Goal: Task Accomplishment & Management: Complete application form

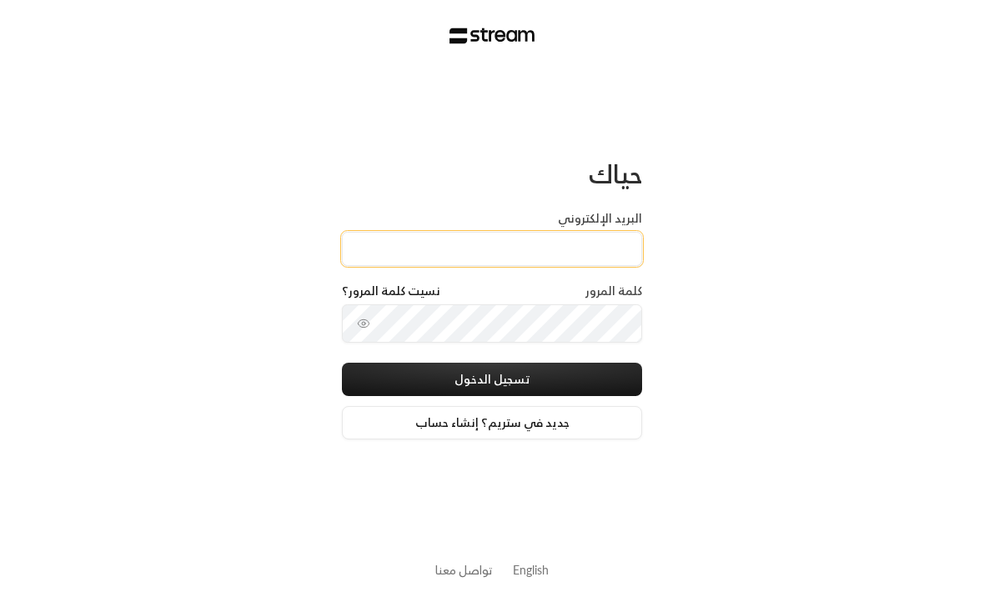
click at [593, 251] on input "البريد الإلكتروني" at bounding box center [492, 249] width 300 height 34
type input "[EMAIL_ADDRESS][DOMAIN_NAME]"
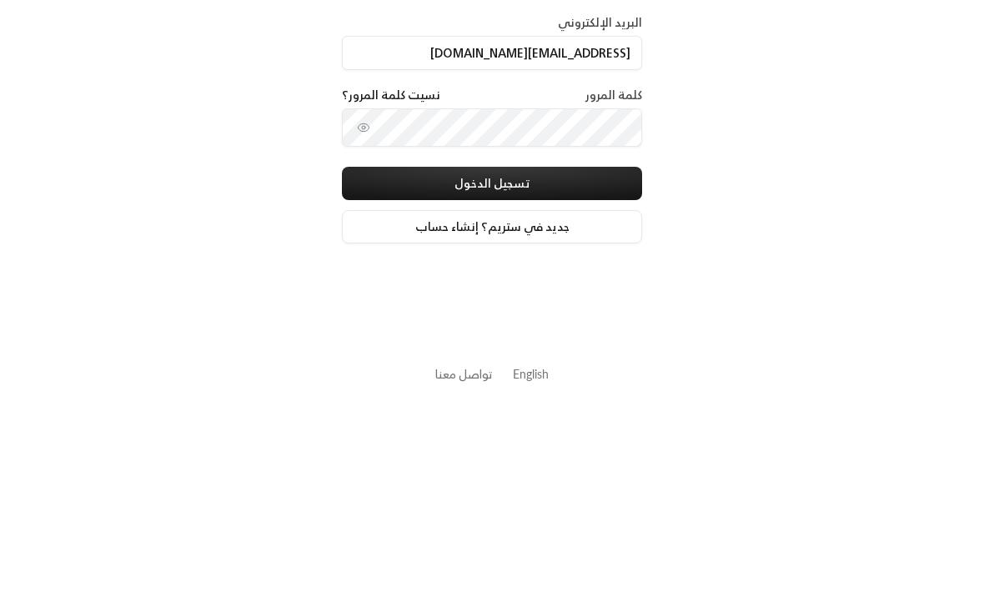
click at [563, 363] on button "تسجيل الدخول" at bounding box center [492, 379] width 300 height 33
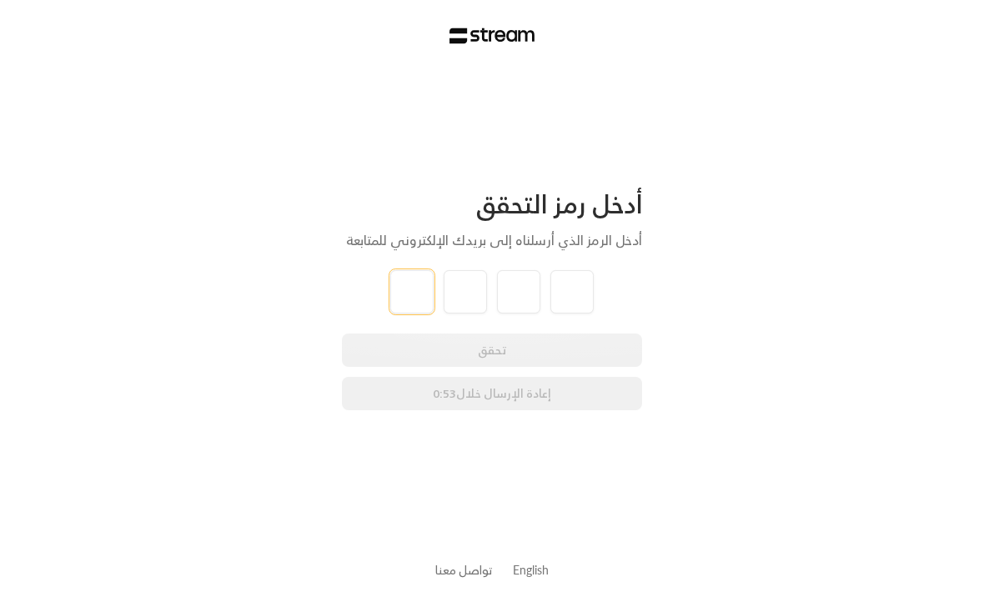
click at [411, 305] on input "tel" at bounding box center [411, 291] width 43 height 43
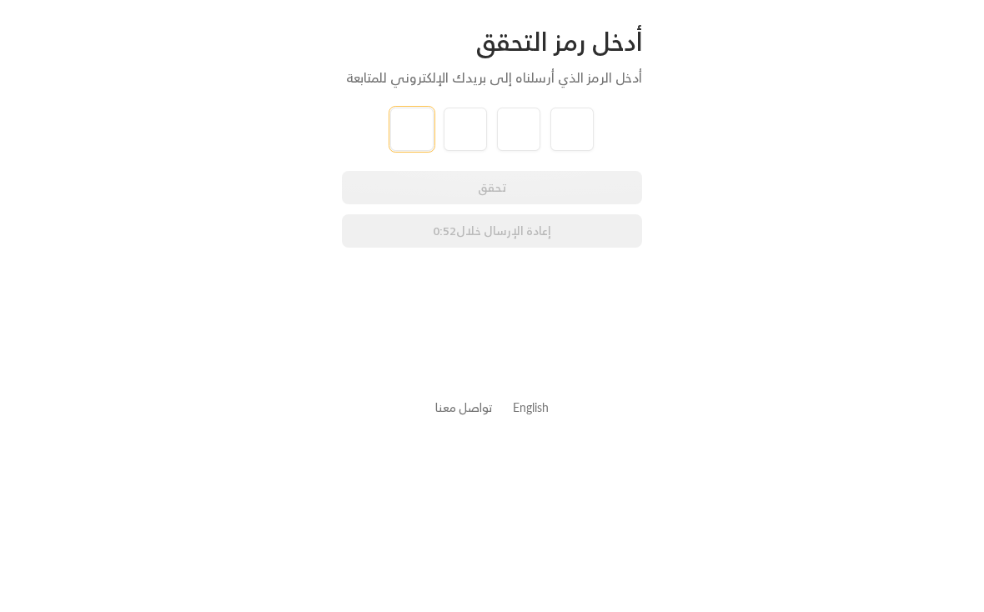
type input "3"
type input "8"
type input "6"
type input "3"
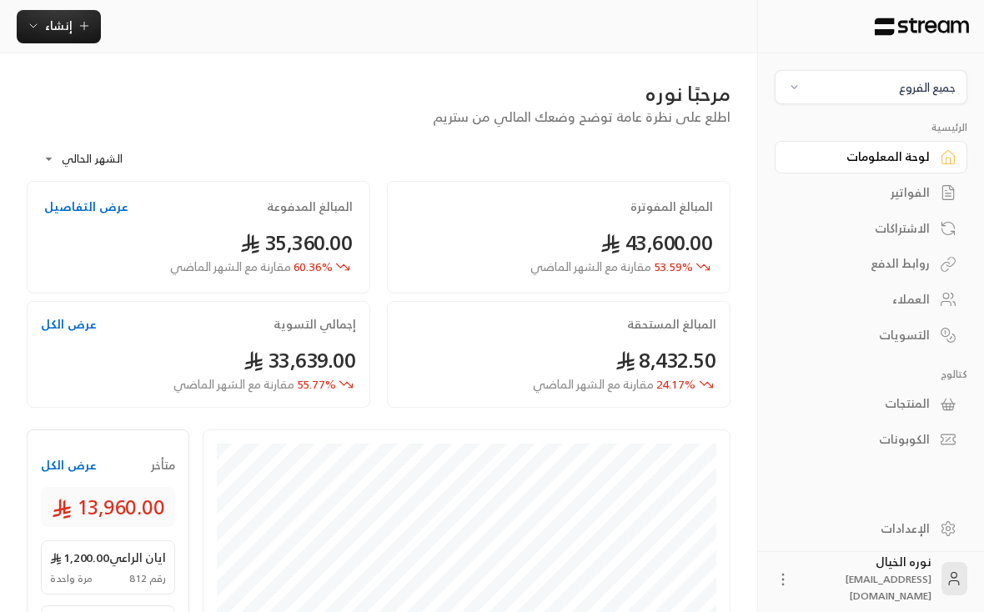
click at [934, 87] on div "جميع الفروع" at bounding box center [927, 87] width 57 height 18
click at [942, 169] on li "النرجس - An Narjis" at bounding box center [872, 164] width 172 height 33
click at [146, 564] on span "ضي العمري" at bounding box center [136, 566] width 59 height 33
click at [919, 204] on link "الفواتير" at bounding box center [871, 193] width 193 height 33
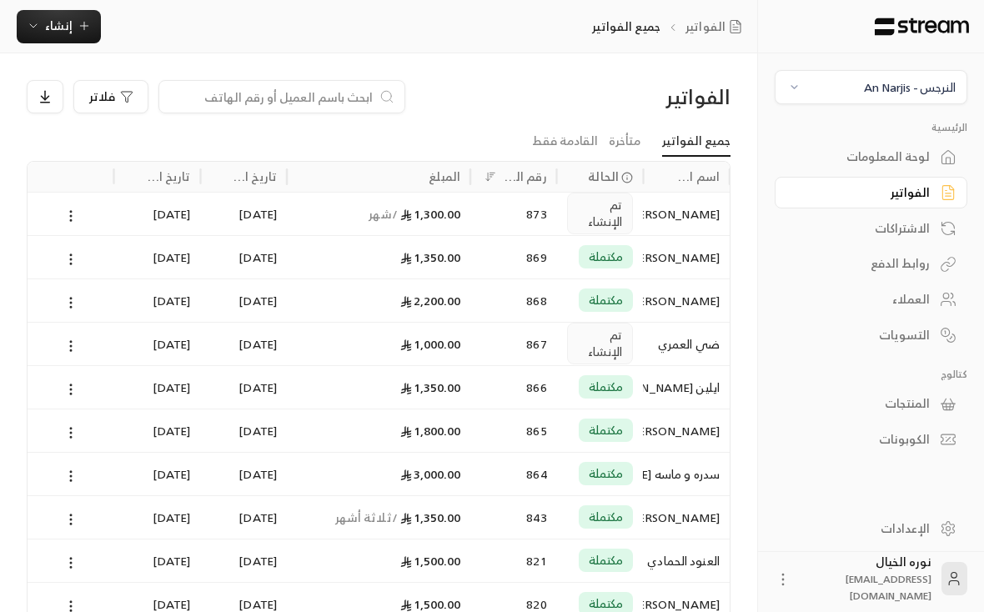
scroll to position [0, -1]
click at [694, 345] on div "ضي العمري" at bounding box center [686, 344] width 67 height 43
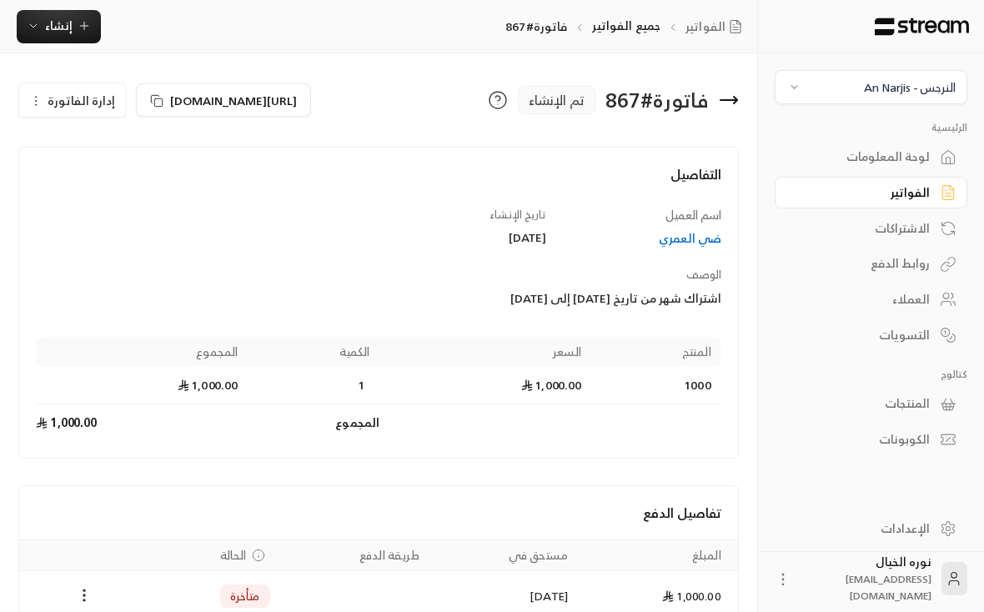
click at [98, 586] on div "Payments" at bounding box center [83, 596] width 109 height 20
click at [82, 601] on icon "Payments" at bounding box center [84, 595] width 17 height 17
click at [188, 584] on li "تغيير الحالة الى مدفوعة" at bounding box center [147, 581] width 128 height 30
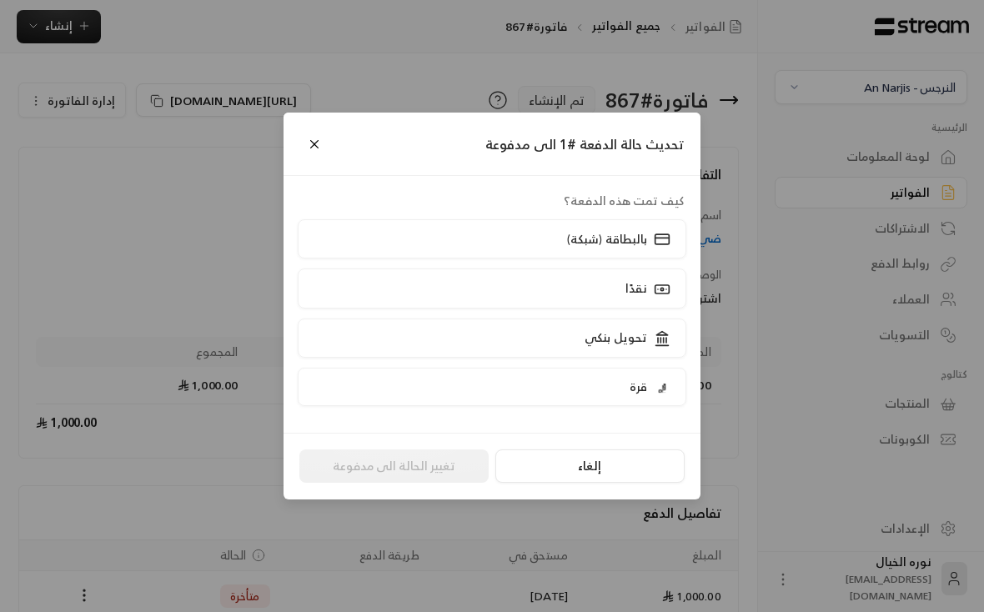
click at [654, 245] on icon at bounding box center [662, 239] width 17 height 17
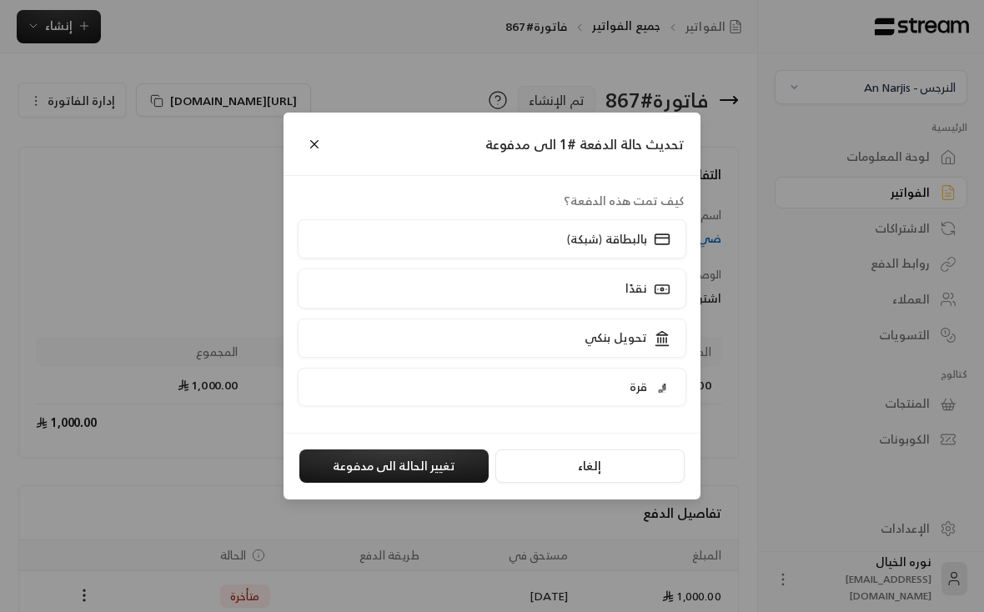
click at [452, 471] on button "تغيير الحالة الى مدفوعة" at bounding box center [393, 466] width 189 height 33
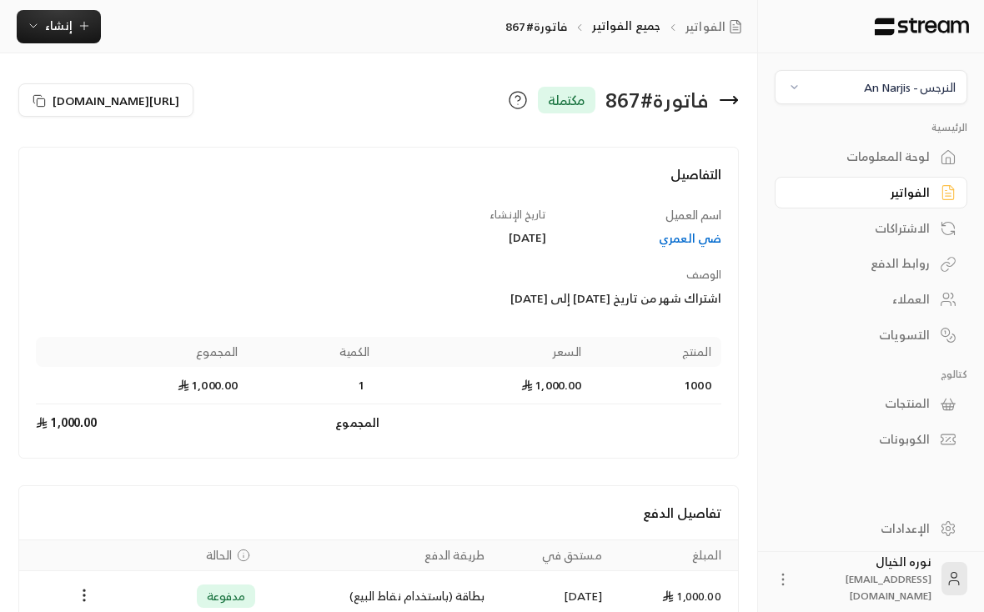
click at [923, 156] on div "لوحة المعلومات" at bounding box center [863, 156] width 134 height 17
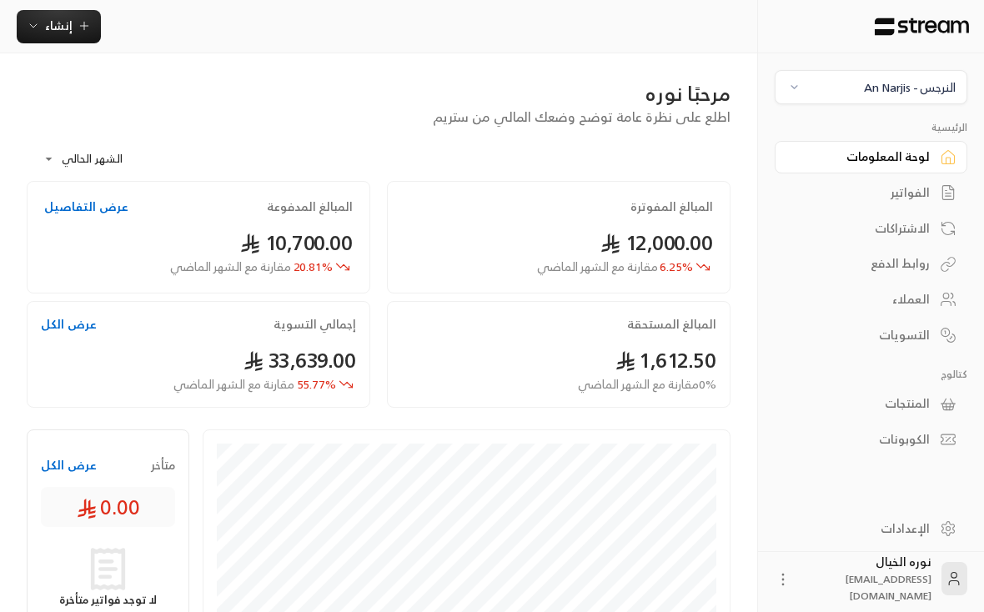
click at [907, 87] on div "النرجس - An Narjis" at bounding box center [910, 87] width 92 height 18
click at [934, 204] on li "المروج Main Branch" at bounding box center [872, 200] width 172 height 33
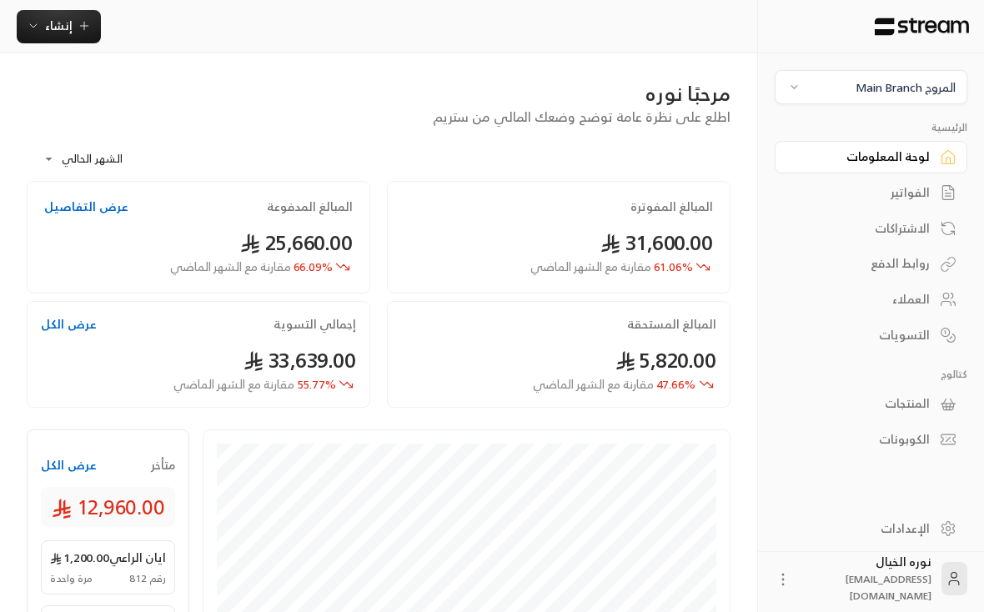
click at [936, 96] on div "المروج Main Branch" at bounding box center [906, 87] width 100 height 18
click at [929, 163] on li "النرجس - An Narjis" at bounding box center [872, 164] width 172 height 33
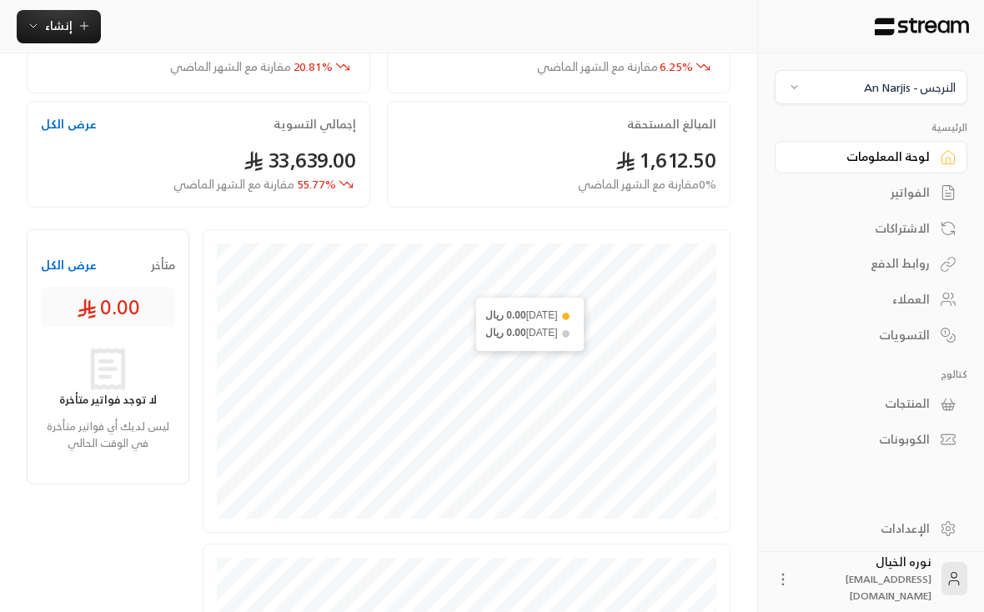
scroll to position [201, 0]
click at [920, 201] on div "الفواتير" at bounding box center [863, 192] width 134 height 17
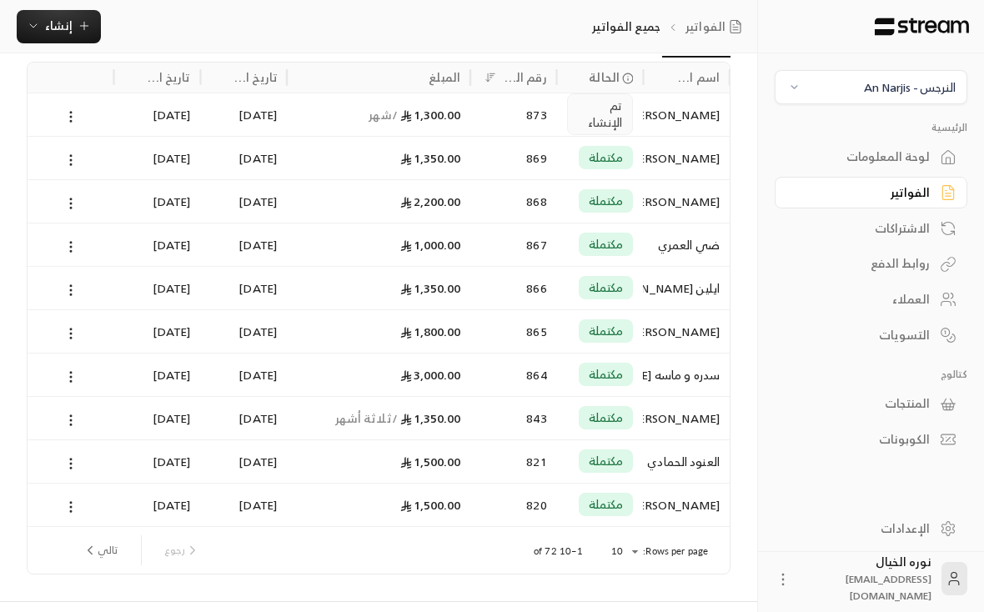
scroll to position [91, 0]
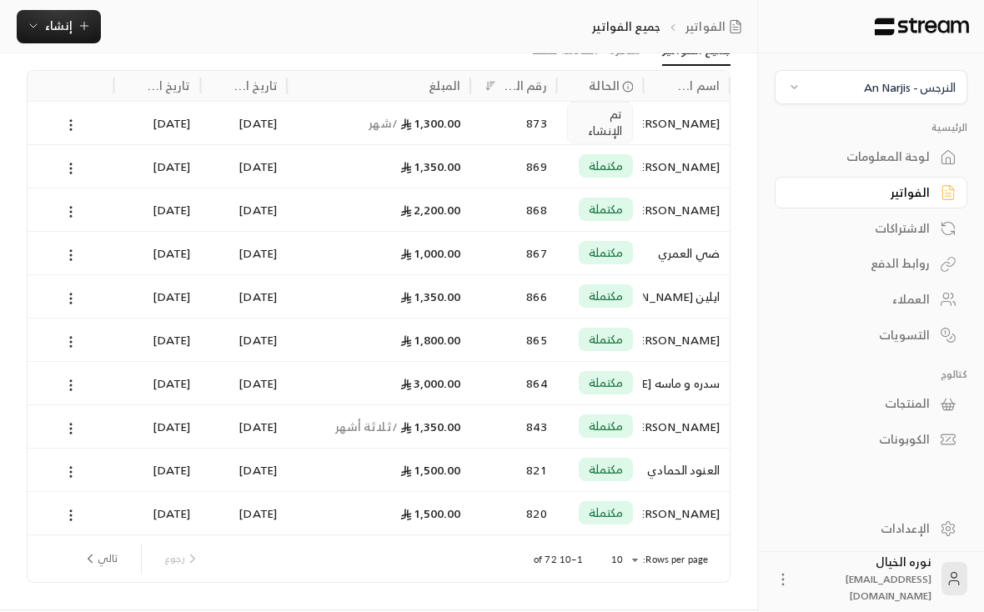
click at [103, 556] on button "تالي" at bounding box center [100, 559] width 48 height 28
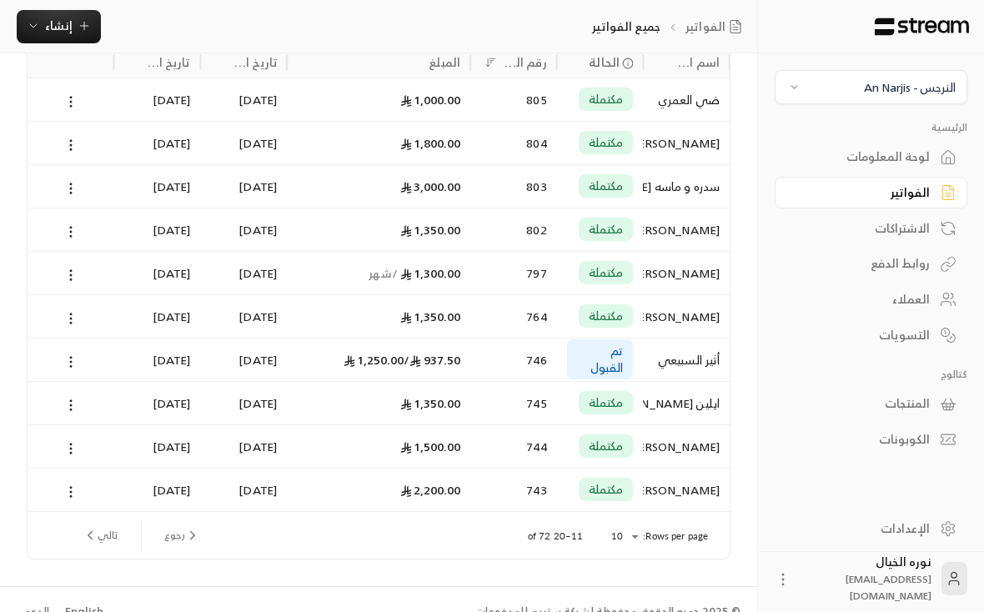
scroll to position [113, 0]
click at [84, 23] on icon "button" at bounding box center [84, 27] width 0 height 8
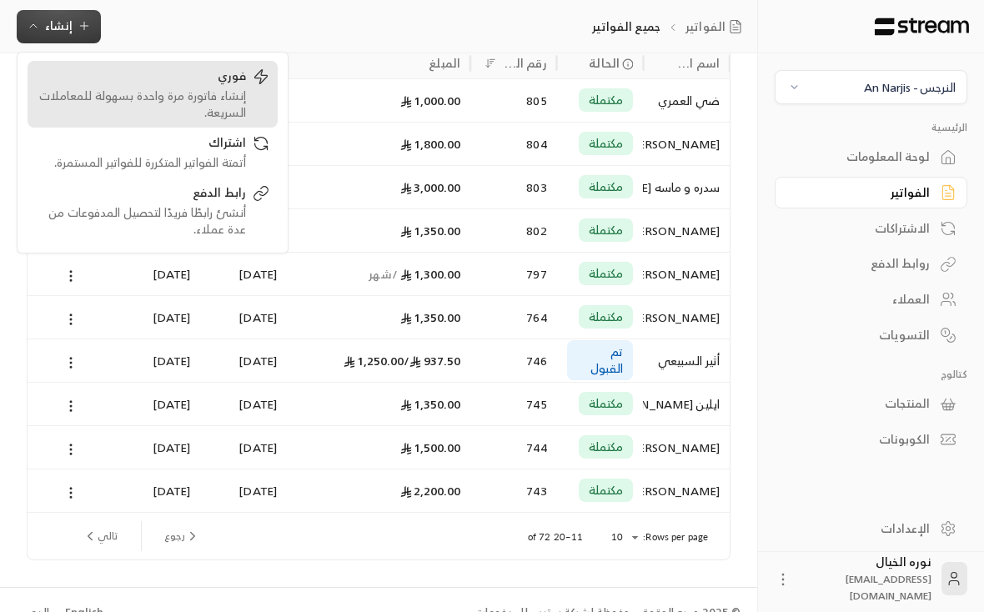
click at [242, 94] on div "إنشاء فاتورة مرة واحدة بسهولة للمعاملات السريعة." at bounding box center [141, 104] width 210 height 33
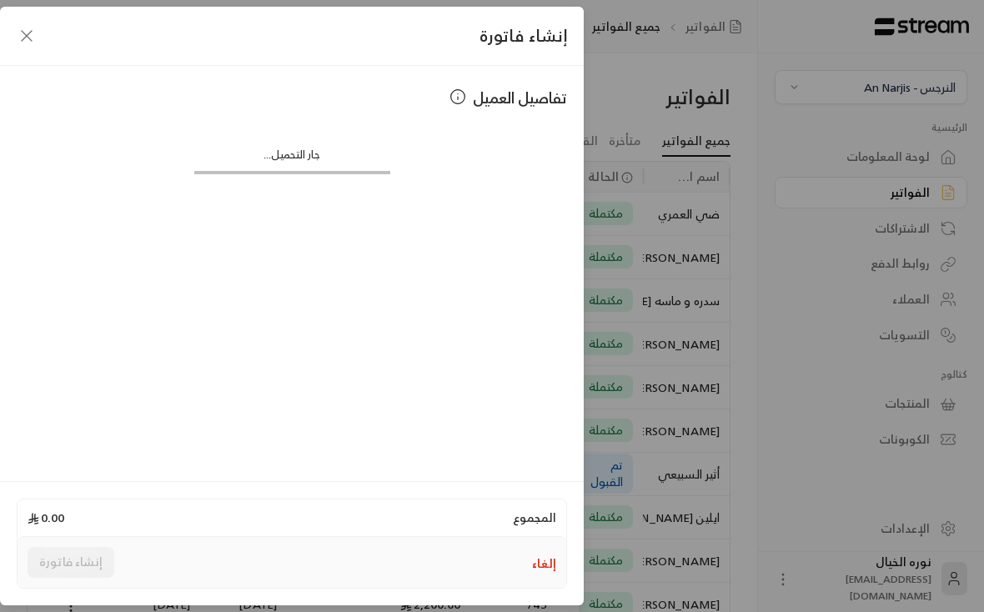
scroll to position [0, -1]
click at [536, 143] on input "اختر العميل" at bounding box center [292, 136] width 551 height 29
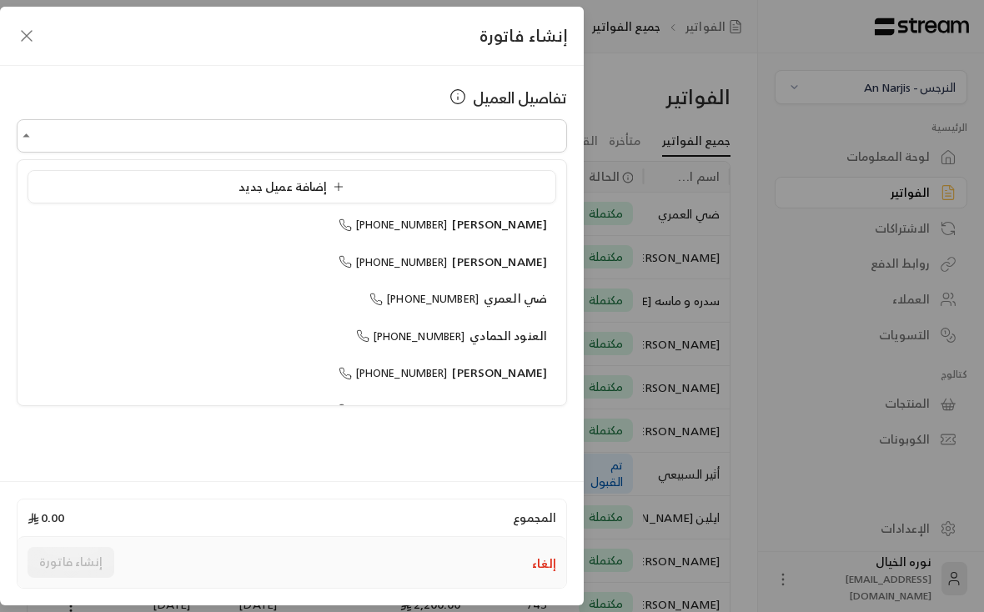
click at [461, 181] on div "إضافة عميل جديد" at bounding box center [292, 188] width 511 height 18
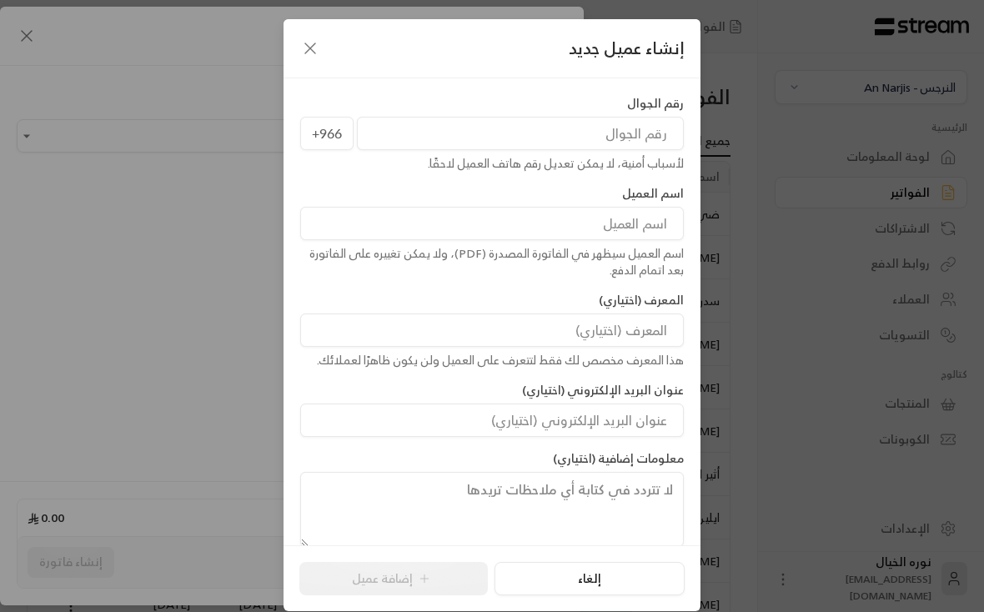
click at [650, 143] on input "tel" at bounding box center [520, 133] width 327 height 33
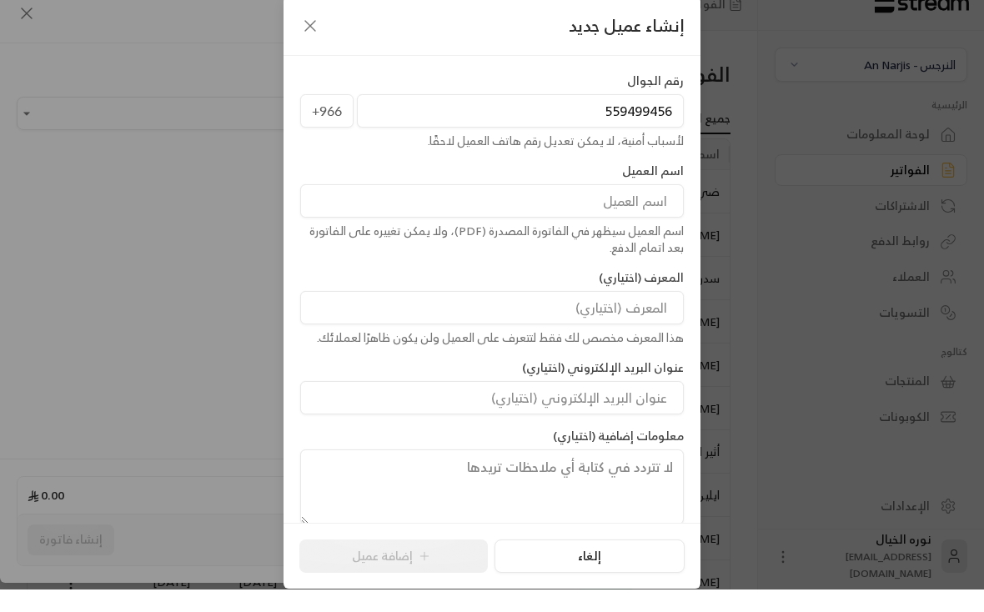
type input "559499456"
click at [652, 207] on input at bounding box center [492, 223] width 384 height 33
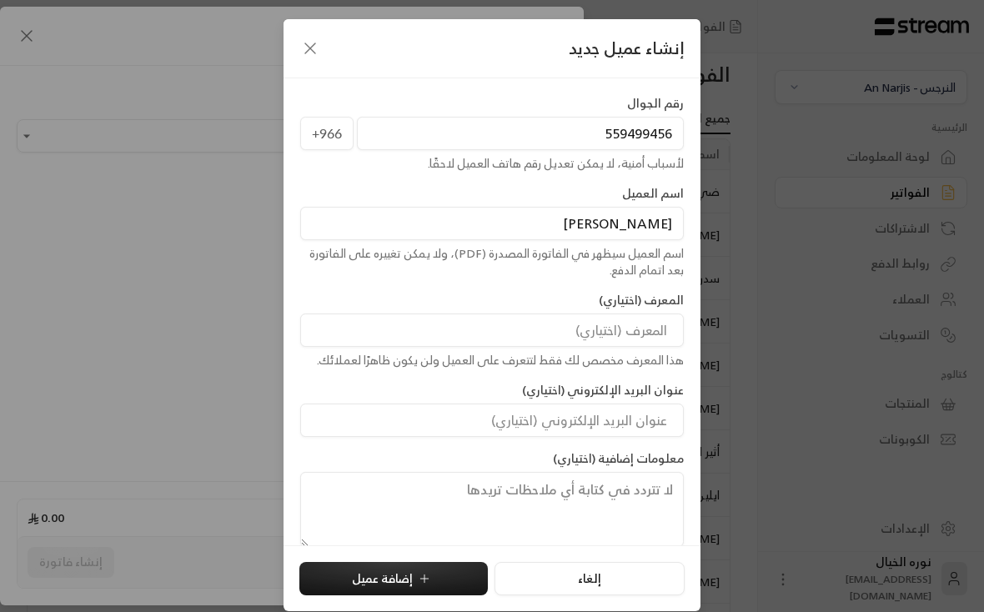
type input "[PERSON_NAME]"
click at [432, 586] on button "إضافة عميل" at bounding box center [393, 578] width 189 height 33
type input "**********"
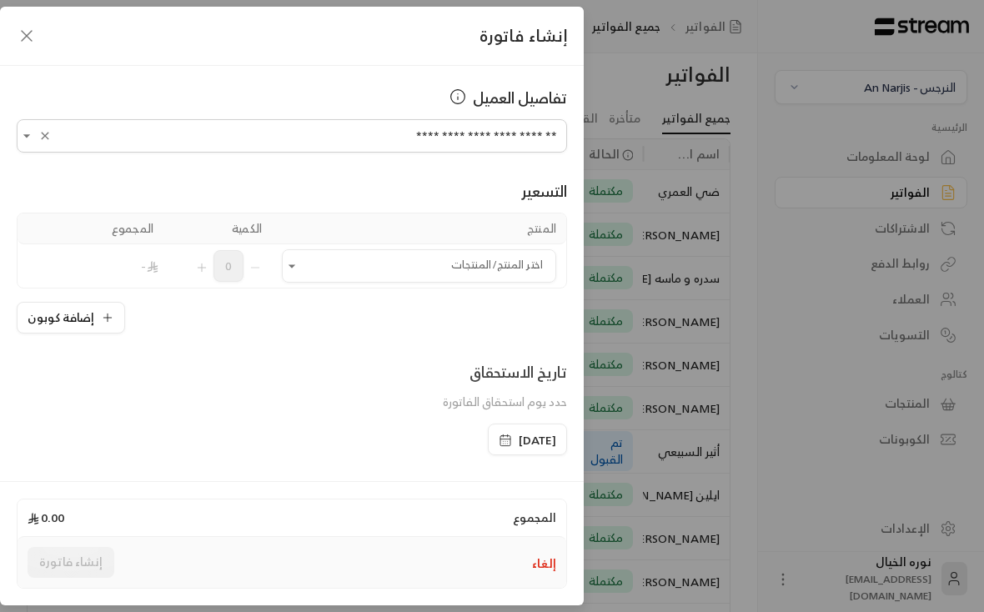
click at [499, 445] on icon "button" at bounding box center [505, 440] width 13 height 13
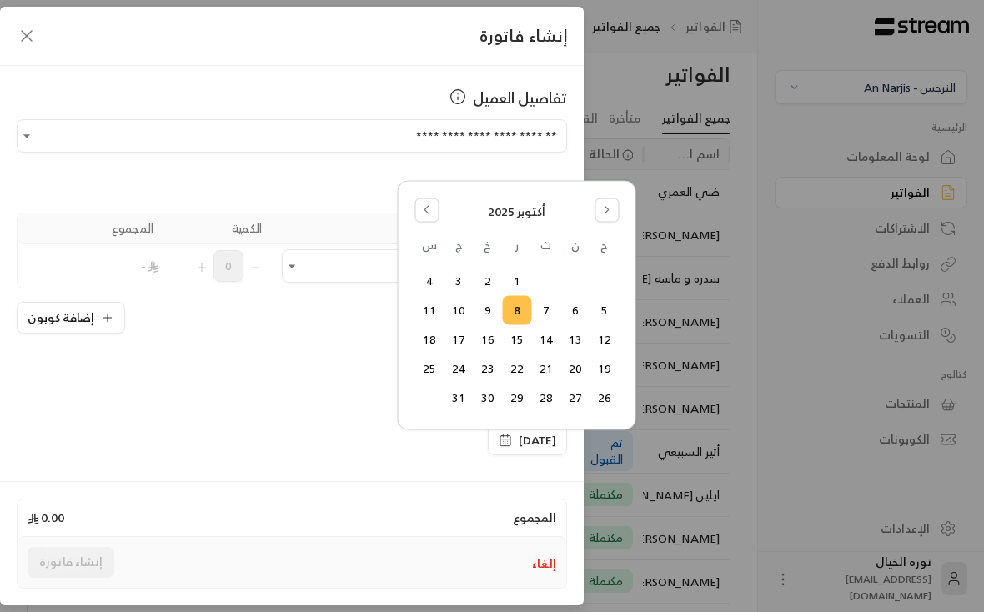
click at [437, 215] on button "Go to the Previous Month" at bounding box center [427, 210] width 24 height 24
click at [576, 280] on button "1" at bounding box center [575, 282] width 28 height 28
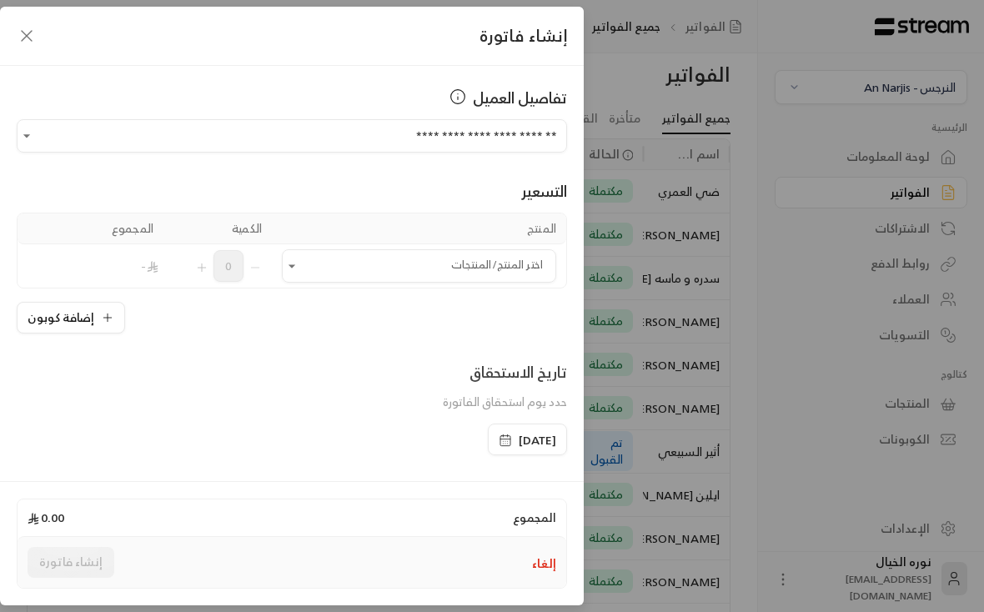
click at [290, 264] on icon "Open" at bounding box center [292, 266] width 17 height 17
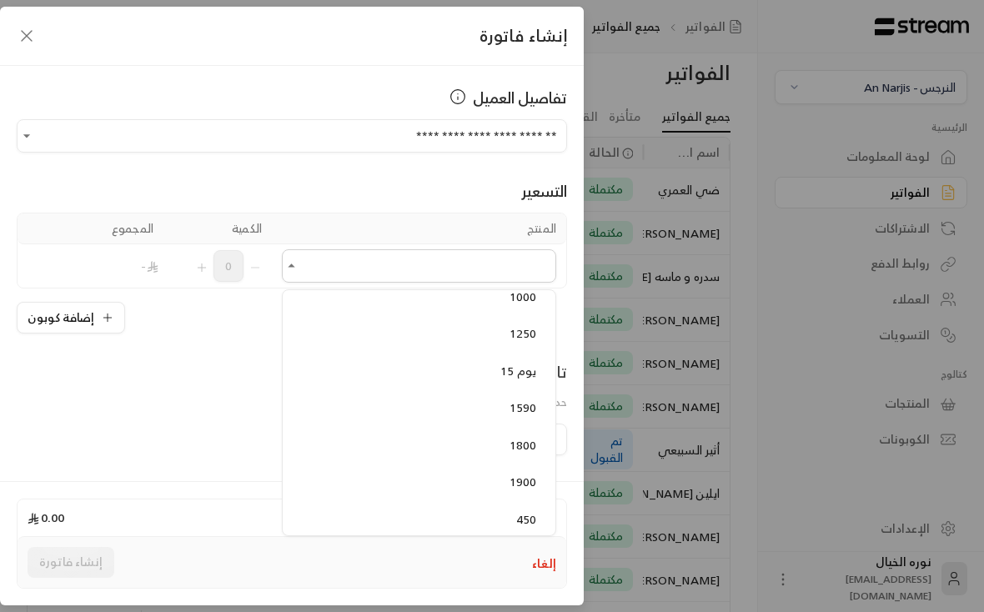
click at [531, 410] on span "1590" at bounding box center [524, 407] width 28 height 21
type input "****"
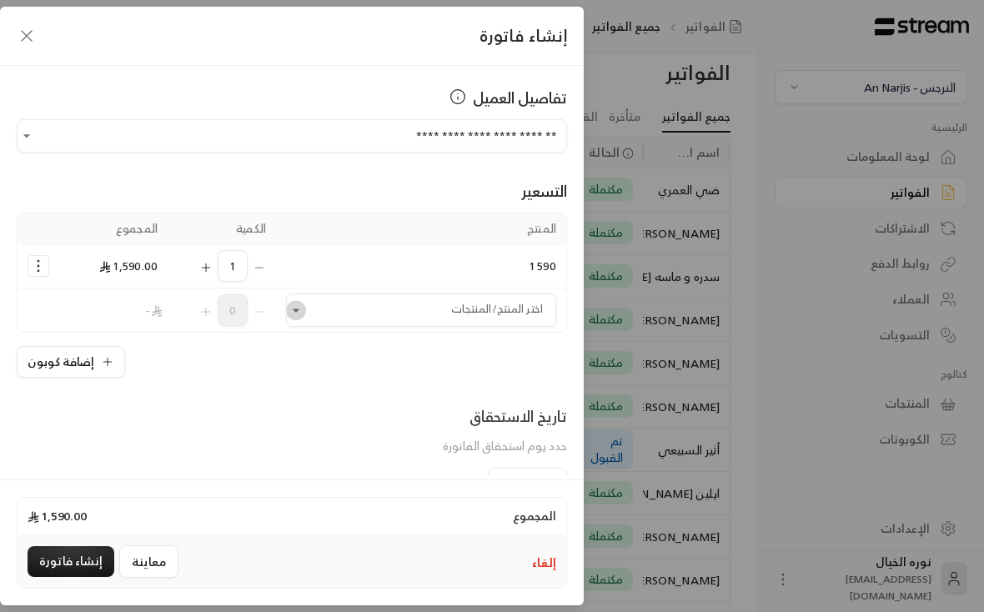
click at [296, 303] on icon "Open" at bounding box center [296, 310] width 17 height 17
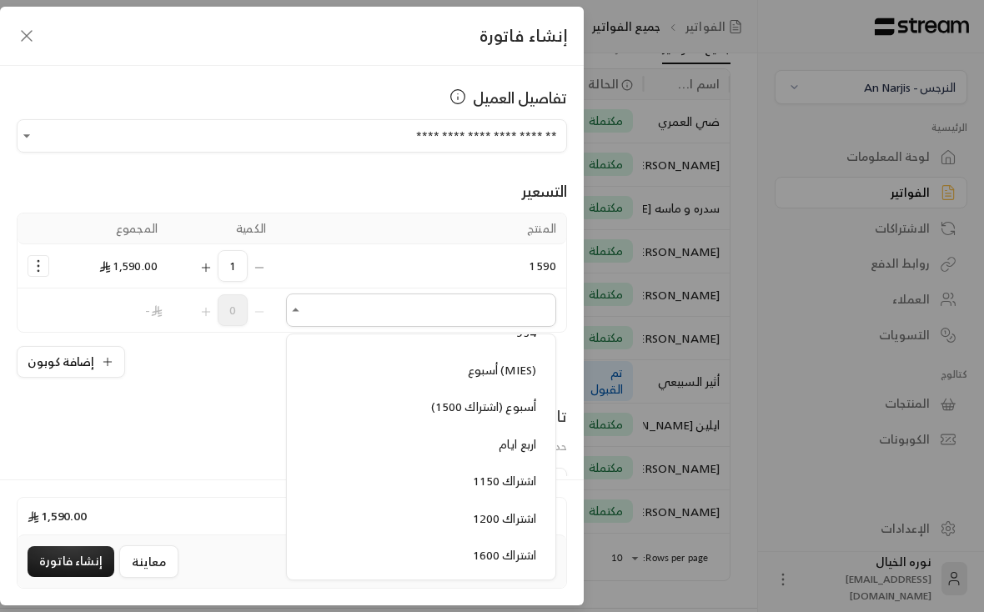
scroll to position [0, -1]
click at [498, 361] on span "أسبوع (MIES)" at bounding box center [502, 370] width 68 height 21
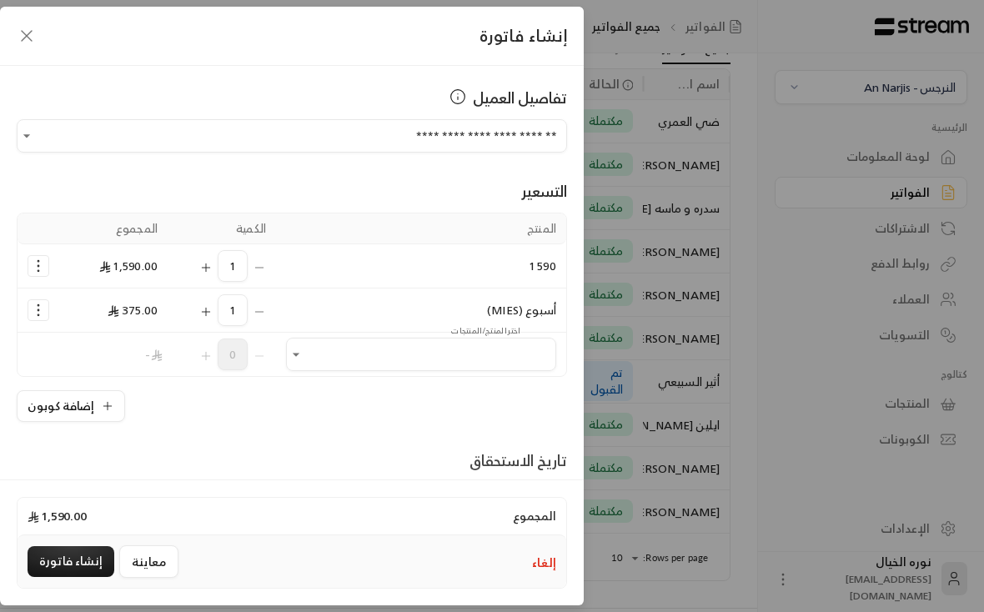
type input "**********"
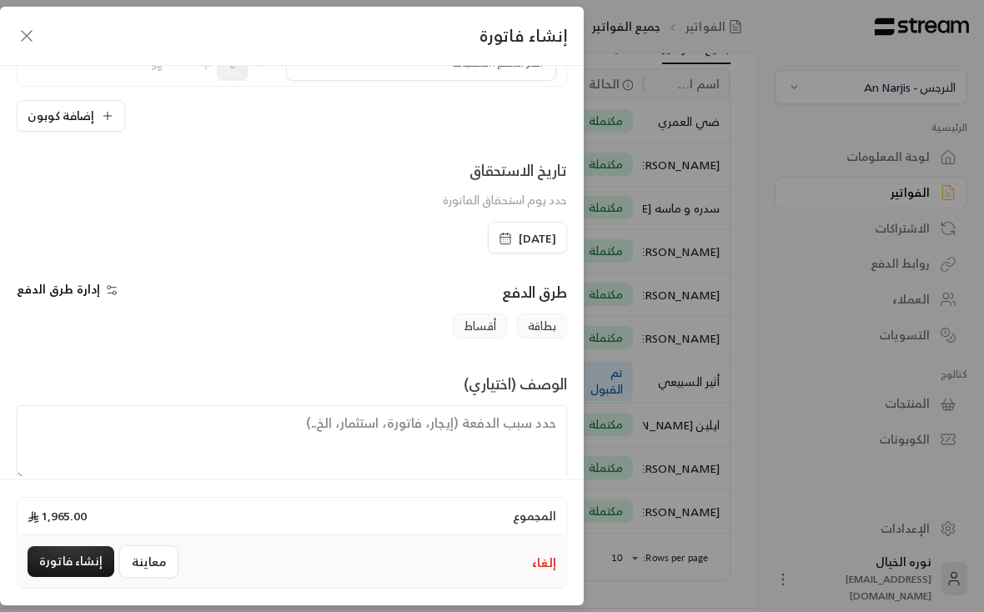
scroll to position [290, 0]
click at [498, 436] on textarea at bounding box center [292, 442] width 551 height 75
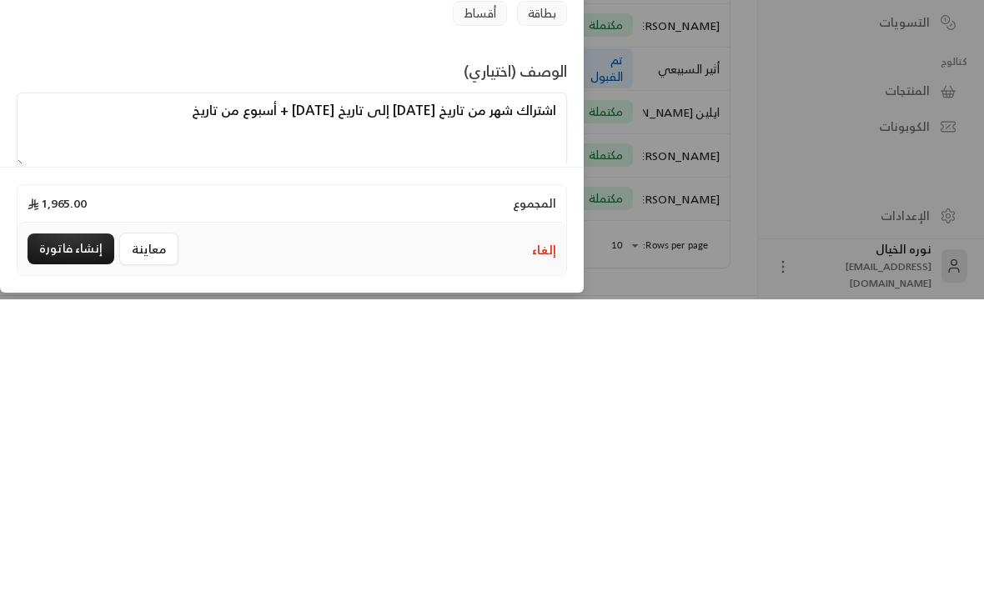
click at [245, 405] on textarea "اشتراك شهر من تاريخ [DATE] إلى تاريخ [DATE] + أسبوع من تاريخ" at bounding box center [292, 442] width 551 height 75
click at [256, 405] on textarea "اشتراك شهر من تاريخ [DATE] إلى تاريخ [DATE] + أسبوع من تاريخ" at bounding box center [292, 442] width 551 height 75
click at [255, 405] on textarea "اشتراك شهر من تاريخ [DATE] إلى تاريخ [DATE] + أسبوع من تاريخ" at bounding box center [292, 442] width 551 height 75
click at [272, 405] on textarea "اشتراك شهر من تاريخ [DATE] إلى تاريخ [DATE] + أسبوع من تاريخ" at bounding box center [292, 442] width 551 height 75
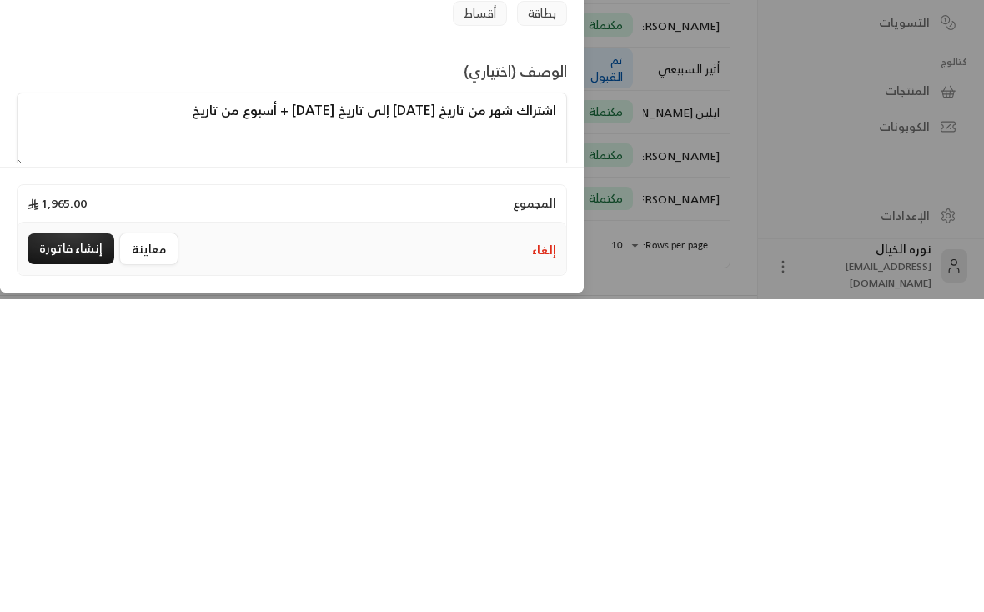
click at [138, 405] on textarea "اشتراك شهر من تاريخ [DATE] إلى تاريخ [DATE] + أسبوع من تاريخ" at bounding box center [292, 442] width 551 height 75
click at [212, 405] on textarea "اشتراك شهر من تاريخ [DATE] إلى تاريخ [DATE] + أسبوع من تاريخ [DATE]" at bounding box center [292, 442] width 551 height 75
click at [56, 405] on textarea "اشتراك شهر من تاريخ [DATE] إلى تاريخ [DATE] + اسبوعين من تاريخ [DATE]" at bounding box center [292, 442] width 551 height 75
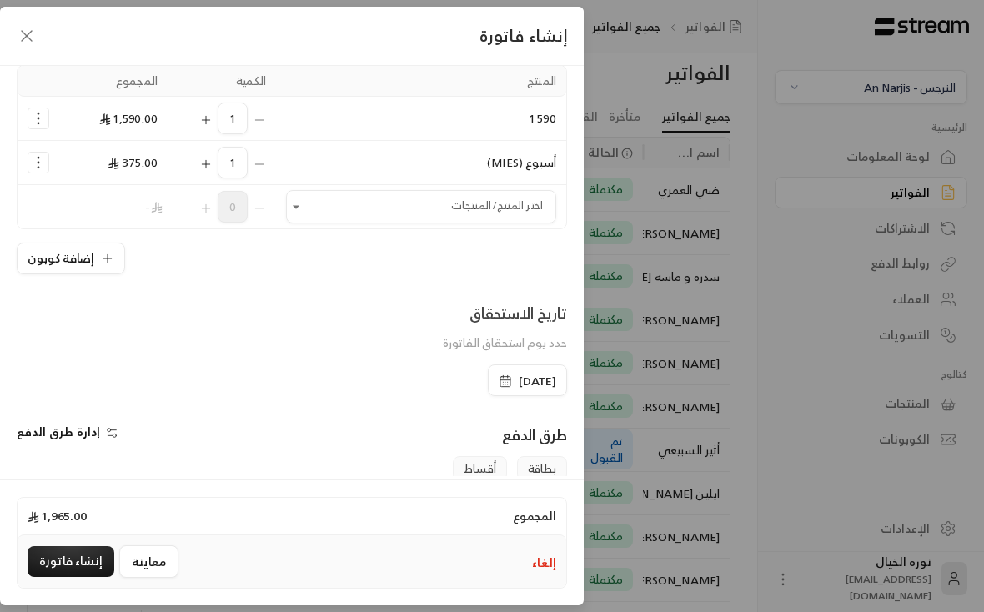
scroll to position [0, -1]
type textarea "اشتراك شهر من تاريخ [DATE] إلى تاريخ [DATE] + أسبوعين من تاريخ [DATE] إلى تاريخ…"
click at [199, 171] on button "Selected Products" at bounding box center [205, 163] width 13 height 32
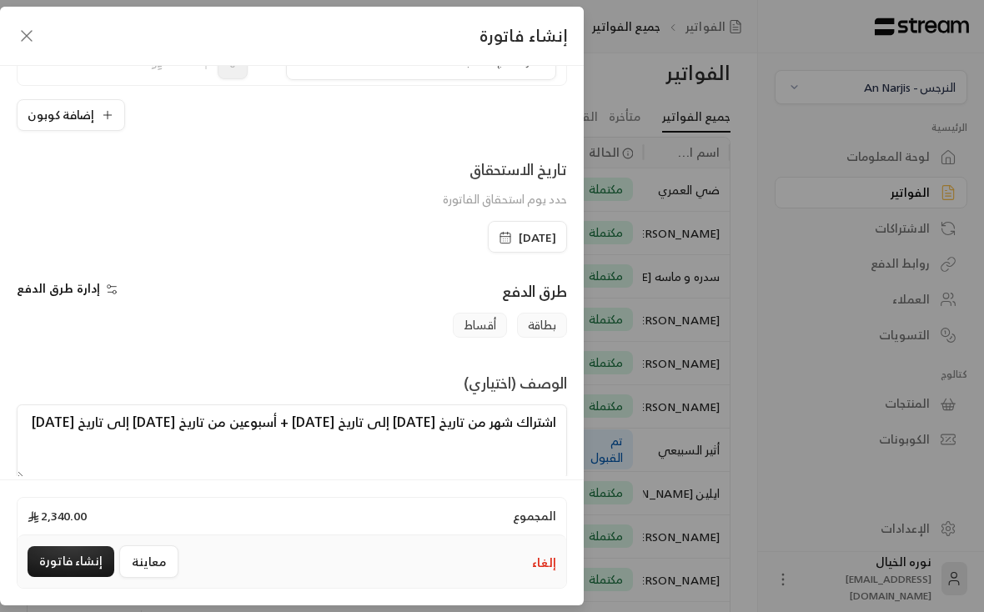
scroll to position [290, 0]
click at [71, 577] on button "إنشاء فاتورة" at bounding box center [71, 561] width 87 height 31
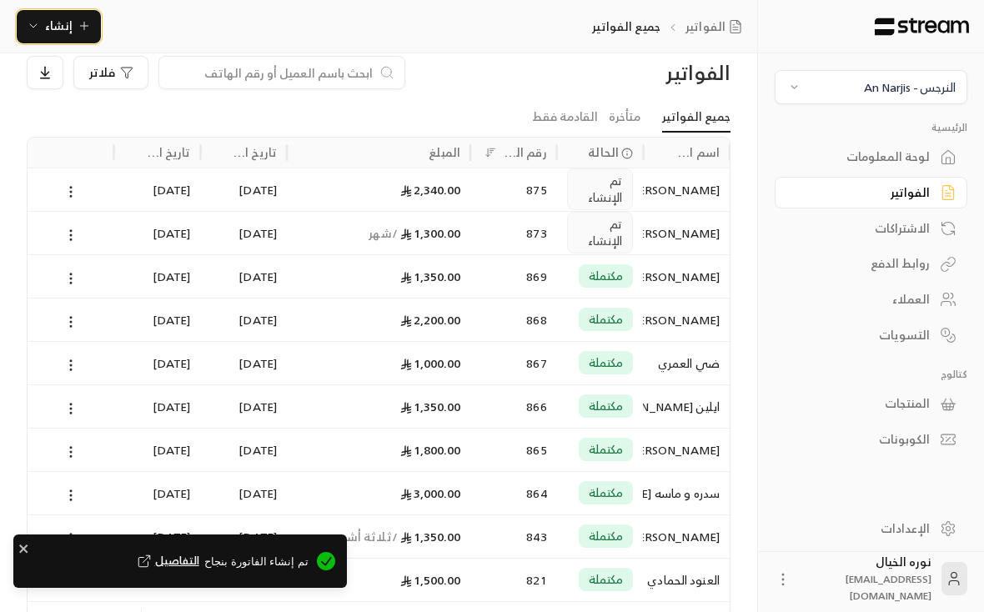
scroll to position [0, -1]
